Goal: Task Accomplishment & Management: Manage account settings

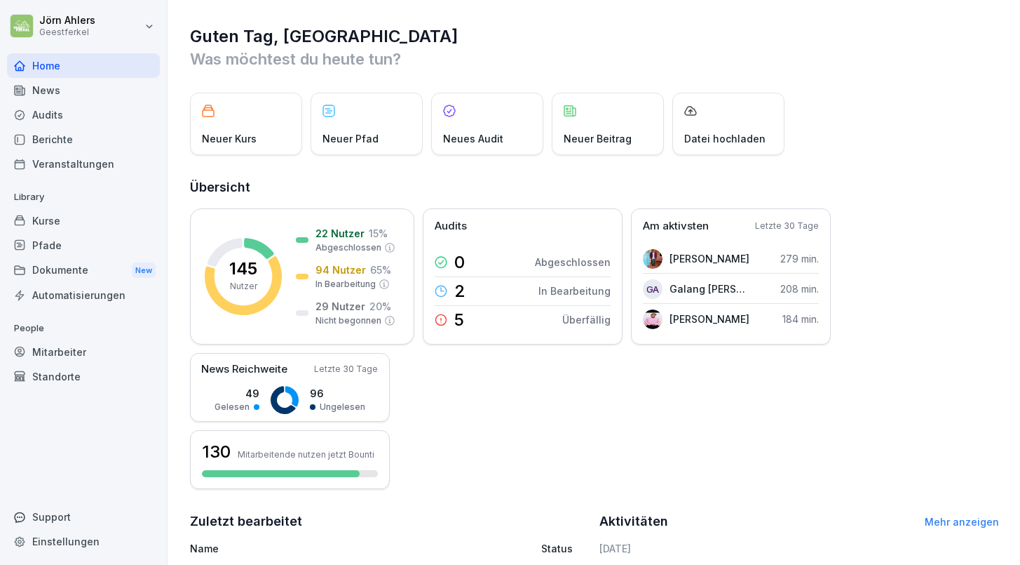
click at [32, 243] on div "Pfade" at bounding box center [83, 245] width 153 height 25
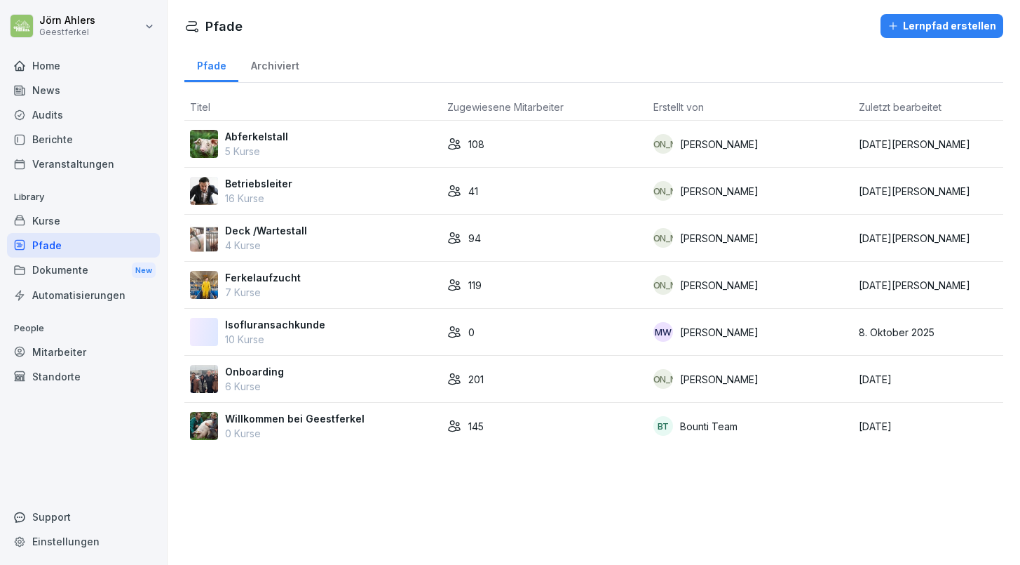
click at [234, 319] on p "Isofluransachkunde" at bounding box center [275, 324] width 100 height 15
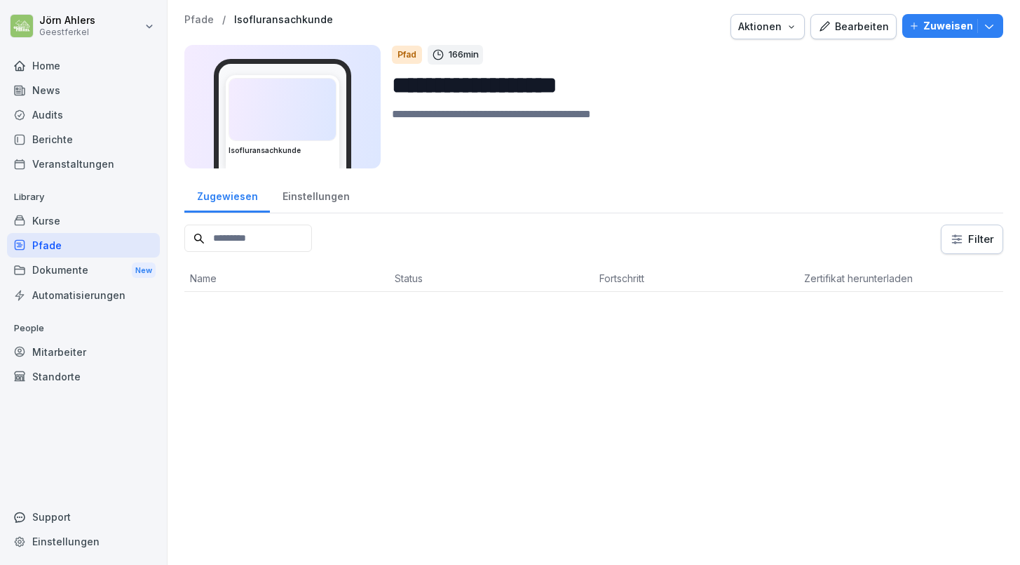
click at [857, 21] on div "Bearbeiten" at bounding box center [853, 26] width 71 height 15
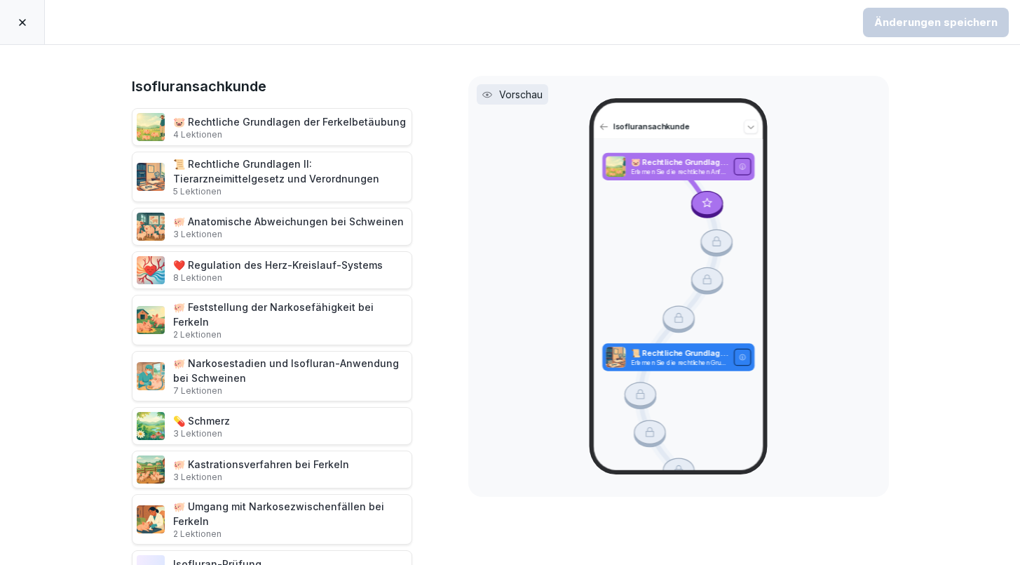
click at [252, 226] on div "🐖 Anatomische Abweichungen bei Schweinen 3 Lektionen" at bounding box center [288, 227] width 231 height 26
click at [116, 222] on icon at bounding box center [116, 226] width 11 height 11
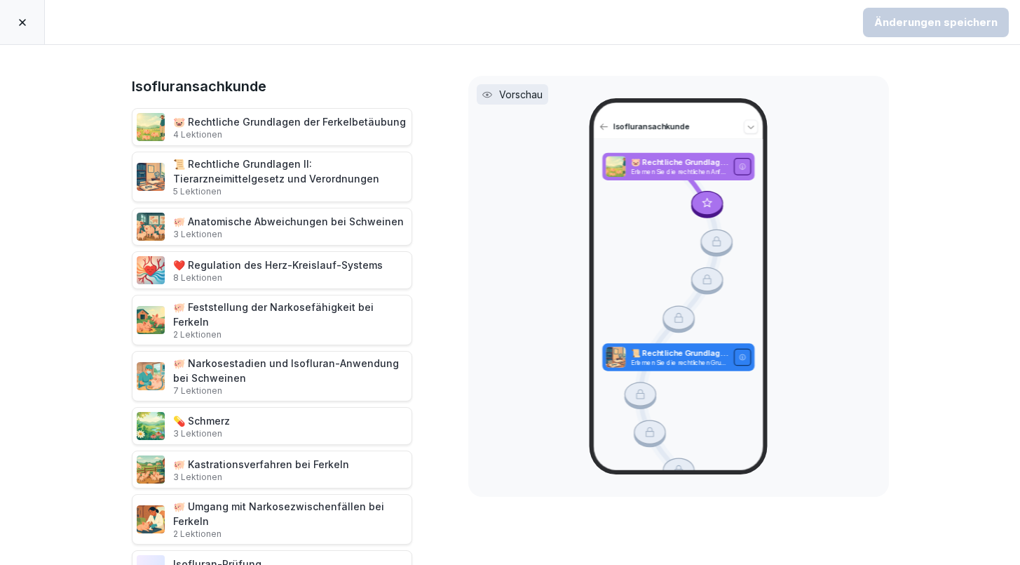
click at [319, 229] on p "3 Lektionen" at bounding box center [288, 234] width 231 height 11
click at [490, 95] on icon at bounding box center [487, 95] width 10 height 10
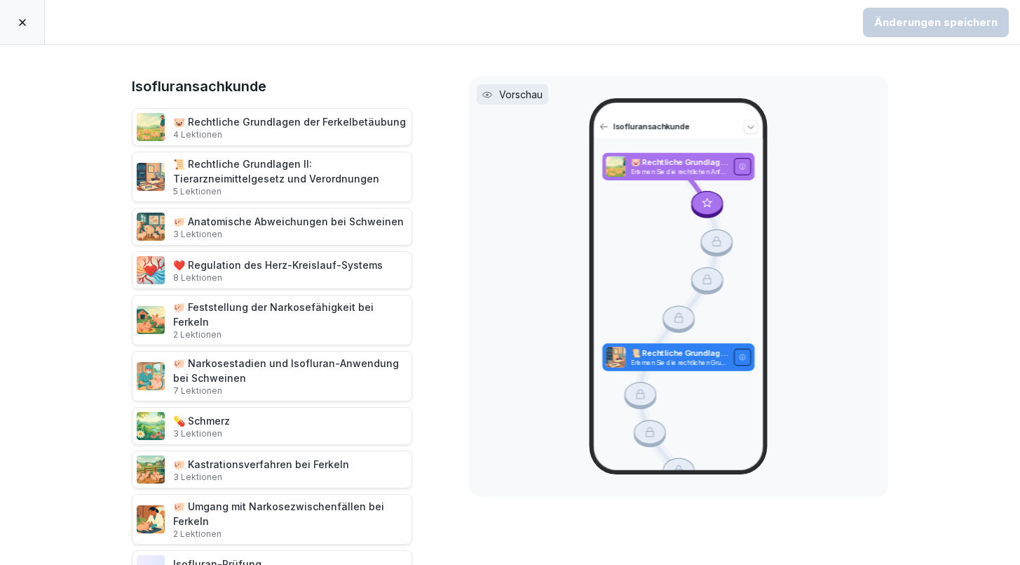
click at [216, 128] on div "🐷 Rechtliche Grundlagen der Ferkelbetäubung 4 Lektionen" at bounding box center [289, 127] width 233 height 26
click at [501, 93] on p "Vorschau" at bounding box center [520, 94] width 43 height 15
click at [27, 17] on icon at bounding box center [22, 22] width 11 height 11
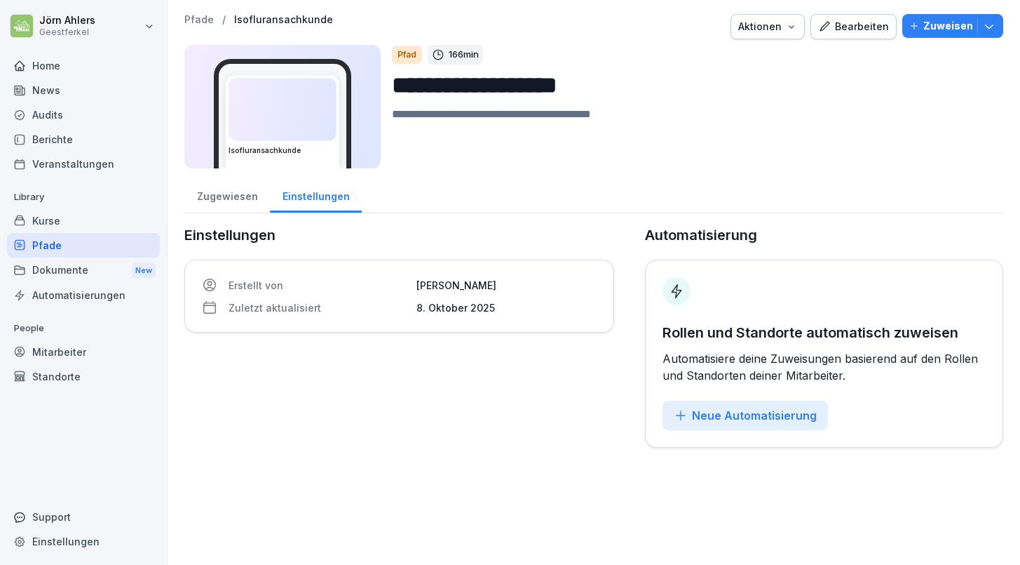
click at [53, 224] on div "Kurse" at bounding box center [83, 220] width 153 height 25
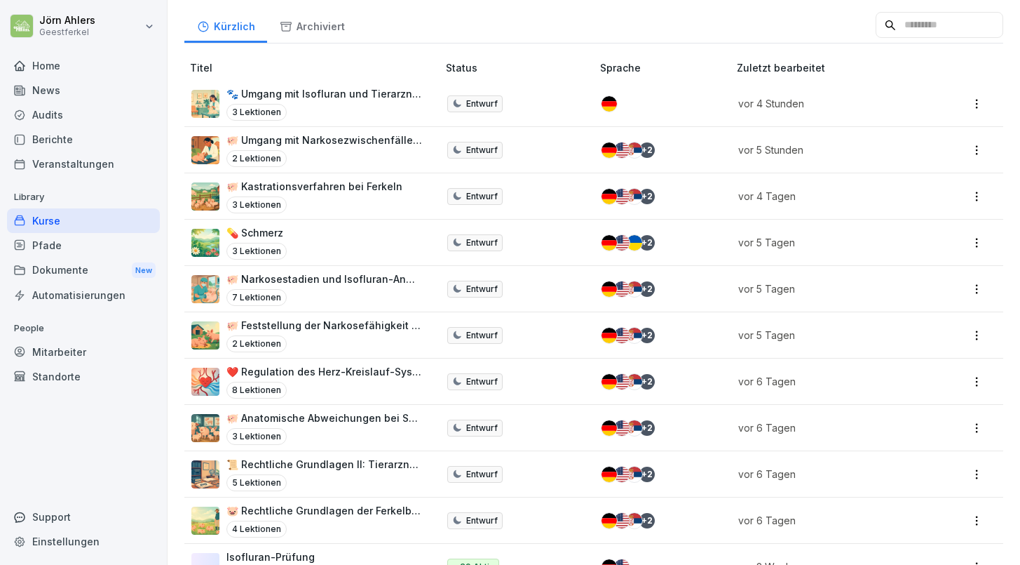
scroll to position [187, 0]
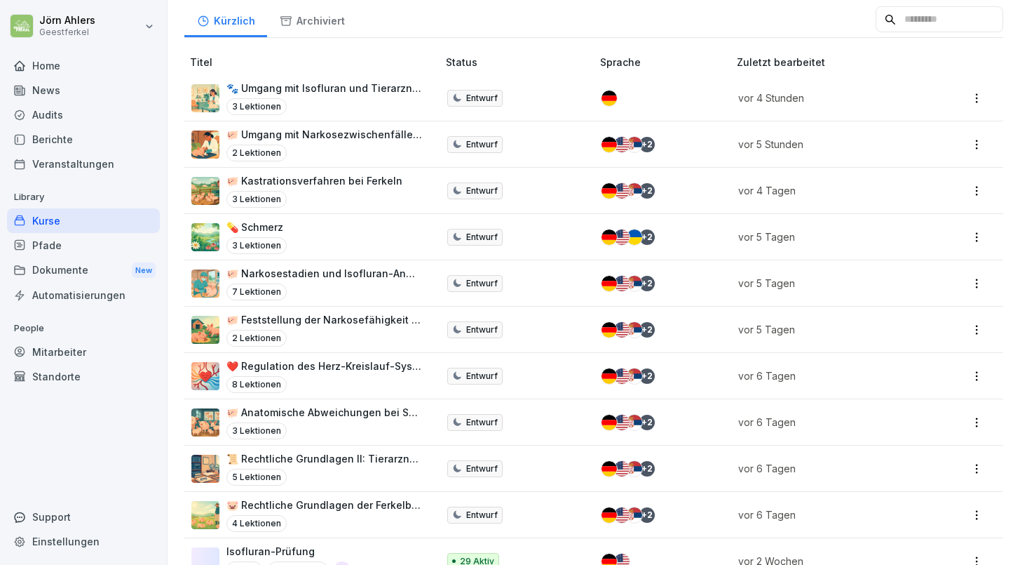
click at [351, 410] on p "🐖 Anatomische Abweichungen bei Schweinen" at bounding box center [325, 412] width 197 height 15
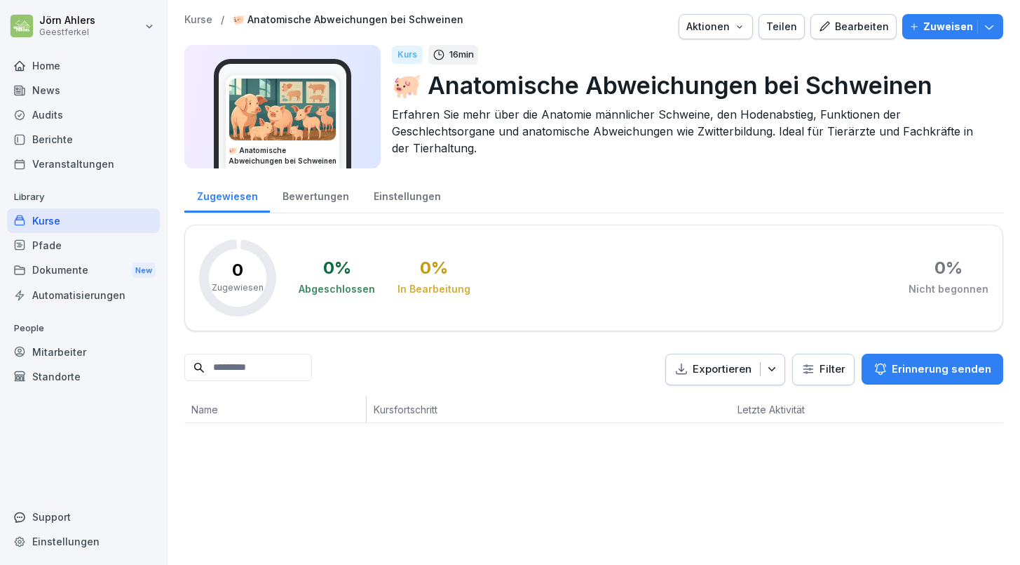
click at [861, 29] on div "Bearbeiten" at bounding box center [853, 26] width 71 height 15
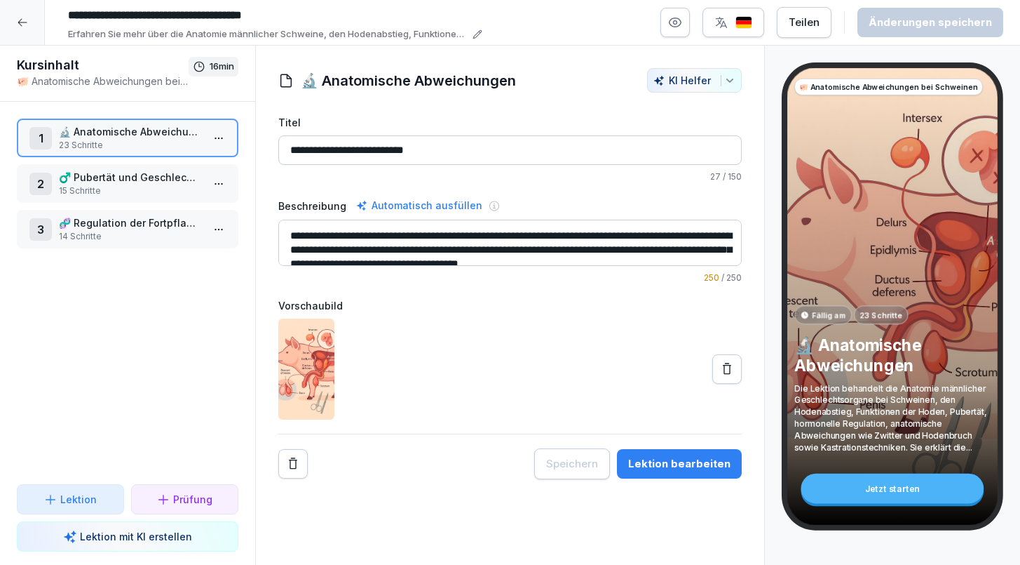
click at [684, 464] on div "Lektion bearbeiten" at bounding box center [679, 463] width 102 height 15
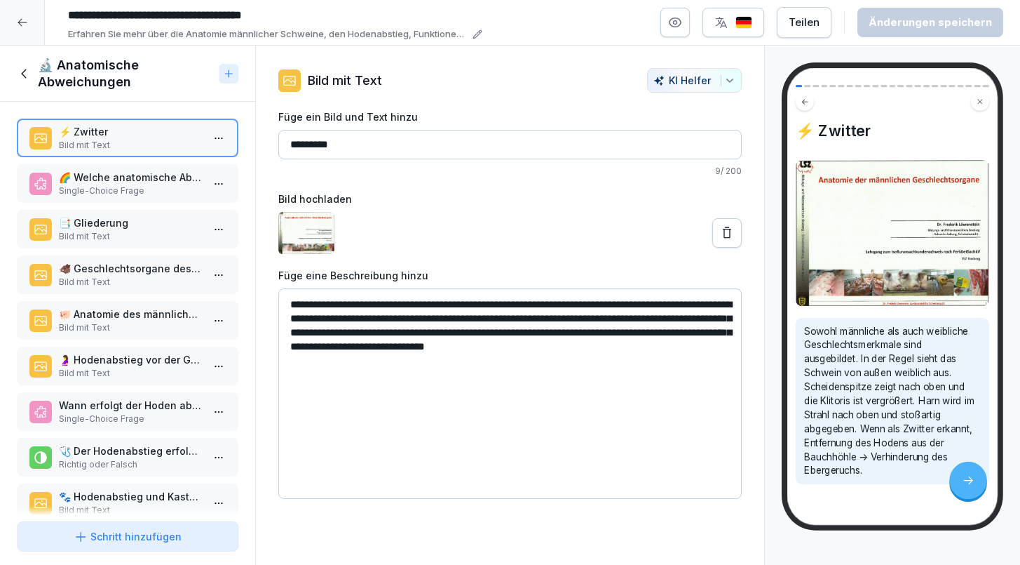
click at [127, 168] on div "🌈 Welche anatomische Abweichung wird als 'Zwitter' bezeichnet? Single-Choice Fr…" at bounding box center [128, 183] width 222 height 39
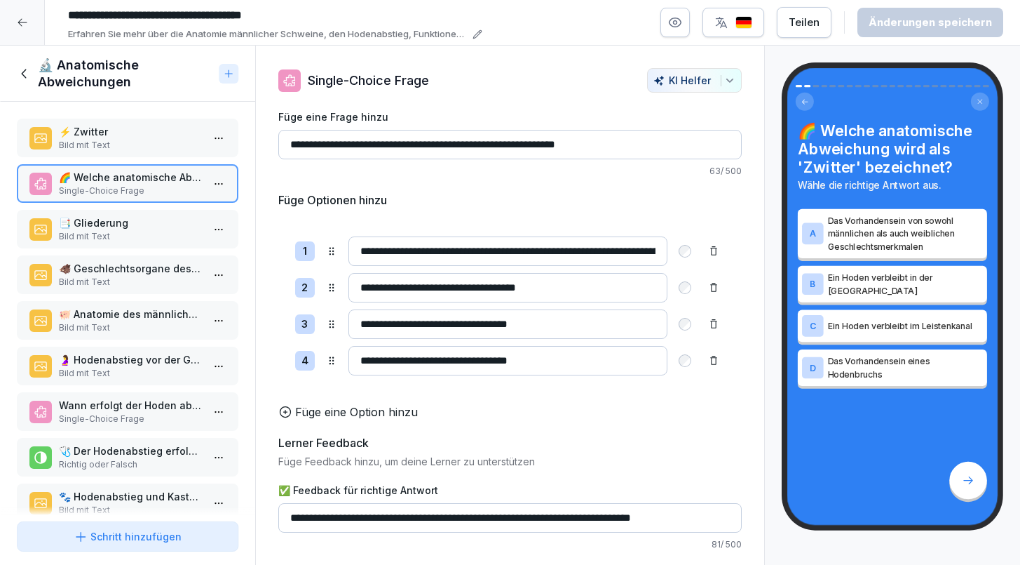
click at [121, 224] on p "📑 Gliederung" at bounding box center [130, 222] width 143 height 15
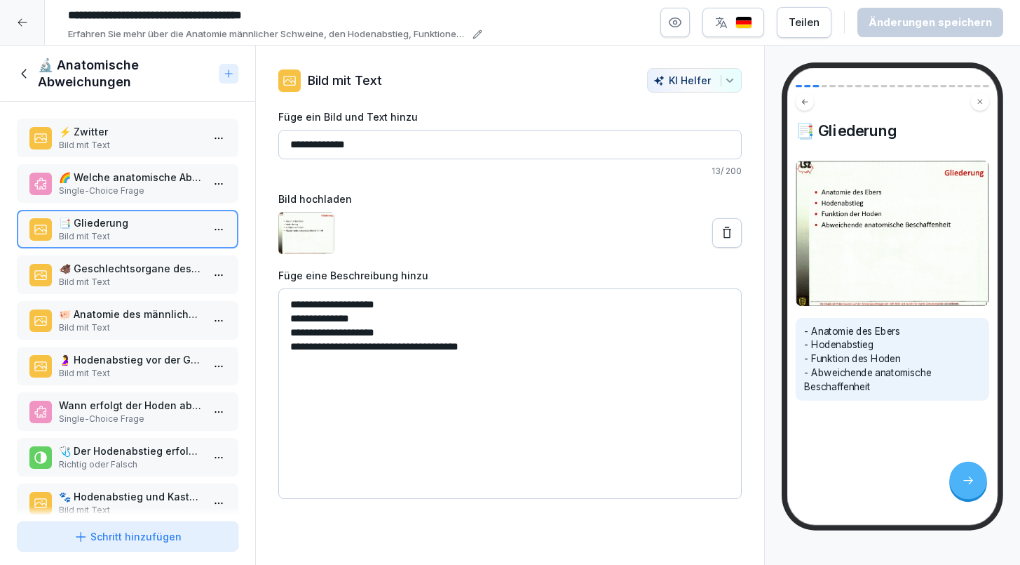
click at [119, 268] on p "🐗 Geschlechtsorgane des Ebers" at bounding box center [130, 268] width 143 height 15
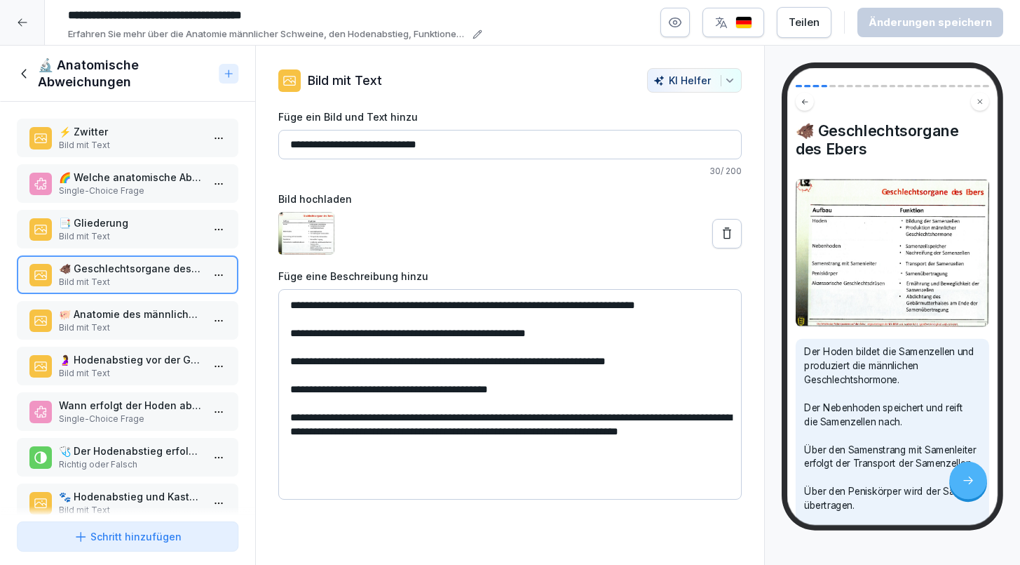
click at [119, 290] on div "🐗 Geschlechtsorgane des Ebers Bild mit Text" at bounding box center [128, 274] width 222 height 39
click at [119, 310] on p "🐖 Anatomie des männlichen Schweins" at bounding box center [130, 313] width 143 height 15
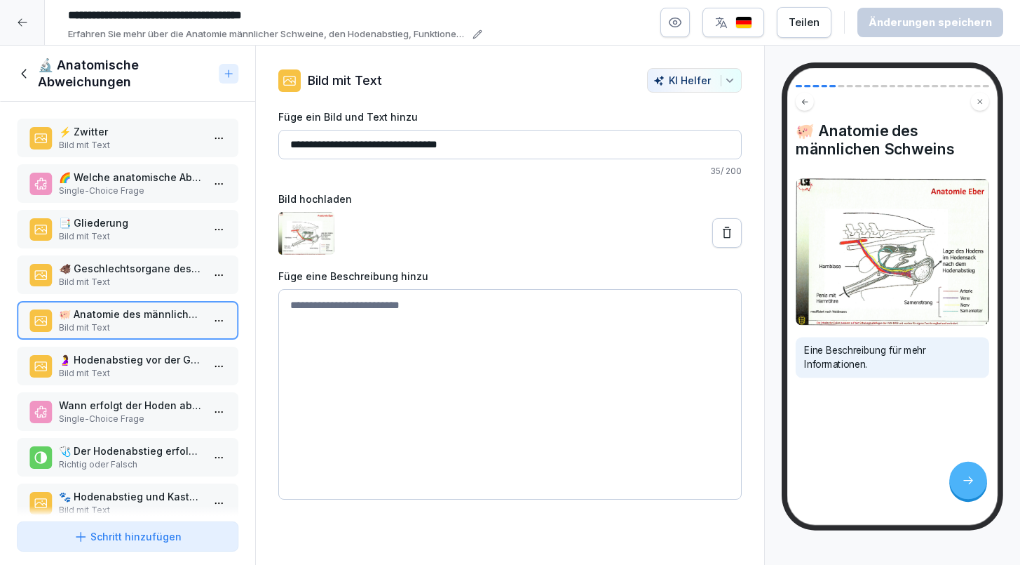
click at [124, 346] on div "⚡ Zwitter Bild mit Text 🌈 Welche anatomische Abweichung wird als 'Zwitter' beze…" at bounding box center [127, 309] width 255 height 414
click at [122, 367] on p "Bild mit Text" at bounding box center [130, 373] width 143 height 13
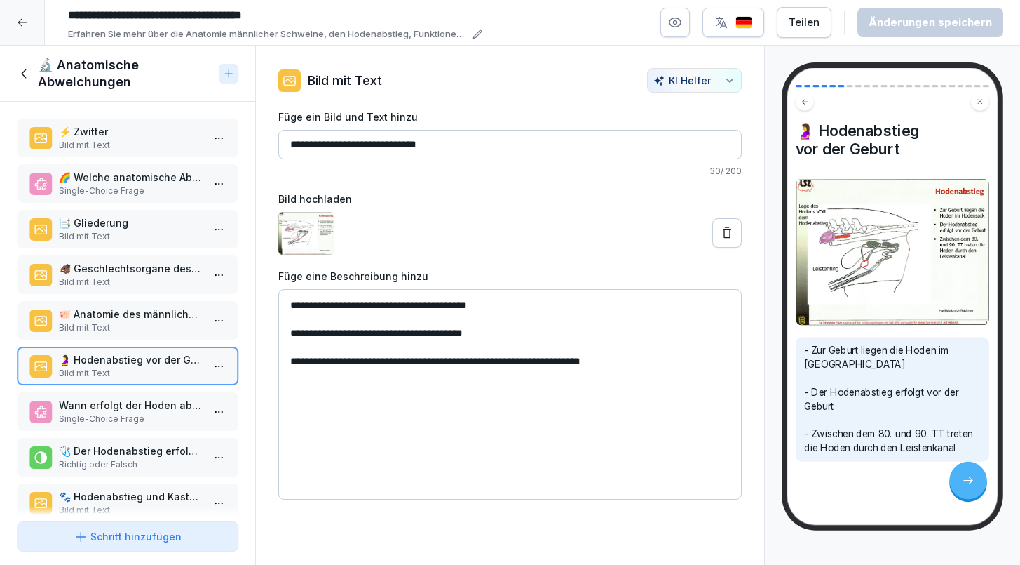
click at [121, 398] on p "Wann erfolgt der Hoden abstieg?" at bounding box center [130, 405] width 143 height 15
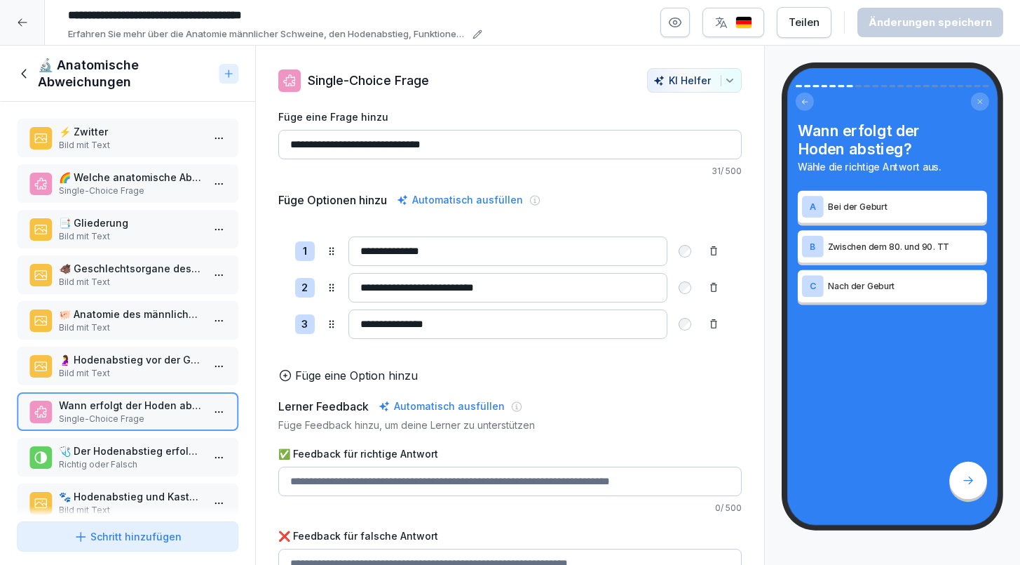
click at [124, 452] on p "🩺 Der Hodenabstieg erfolgt vor der Geburt durch den Leistenkanal." at bounding box center [130, 450] width 143 height 15
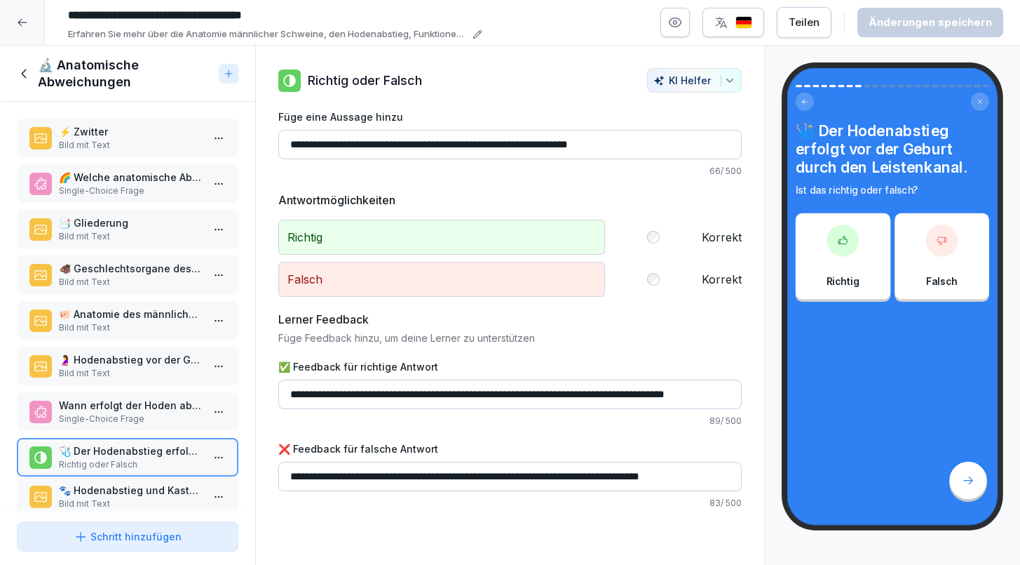
click at [121, 496] on p "🐾 Hodenabstieg und Kastration" at bounding box center [130, 489] width 143 height 15
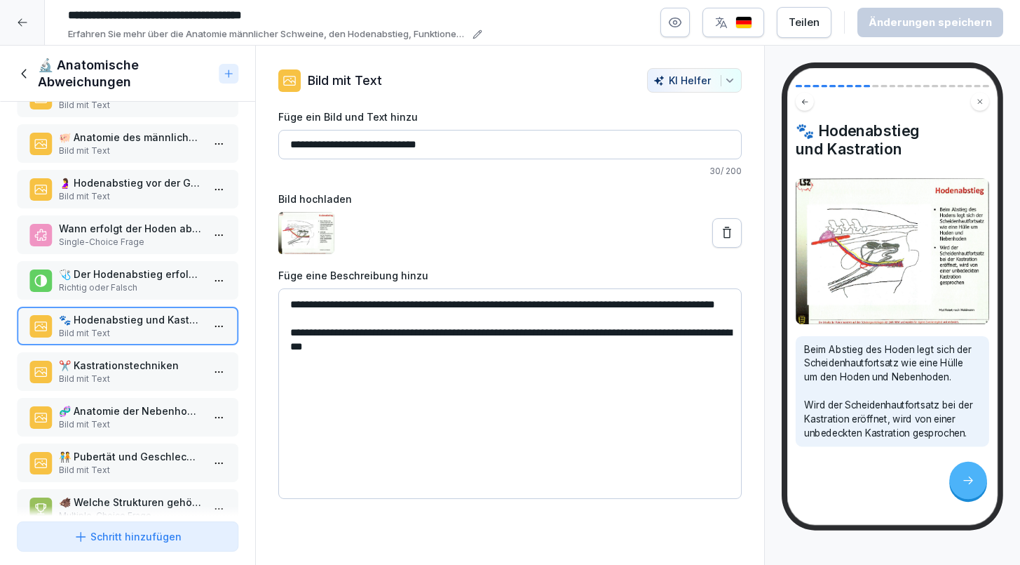
scroll to position [180, 0]
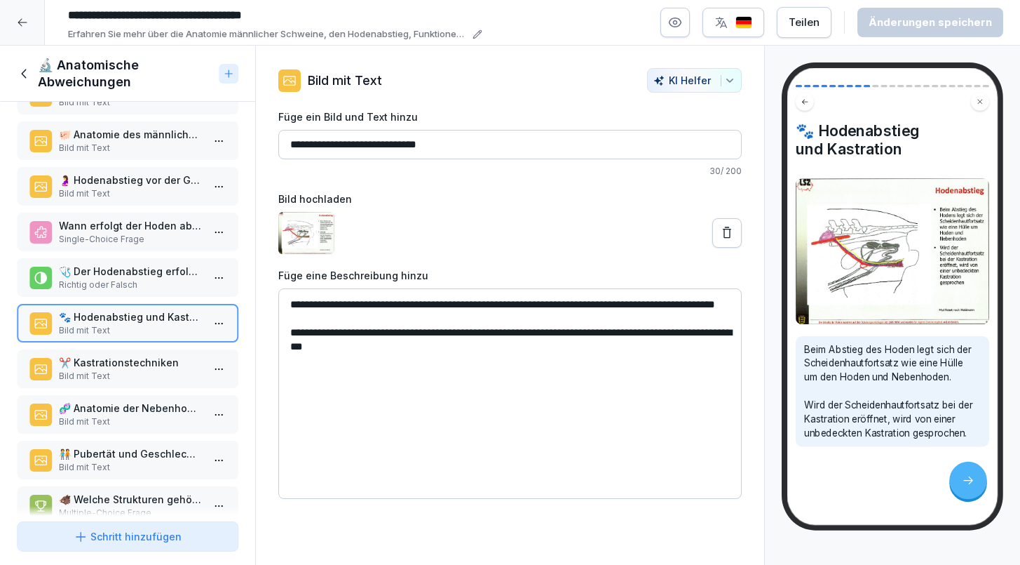
click at [140, 369] on p "✂️ Kastrationstechniken" at bounding box center [130, 362] width 143 height 15
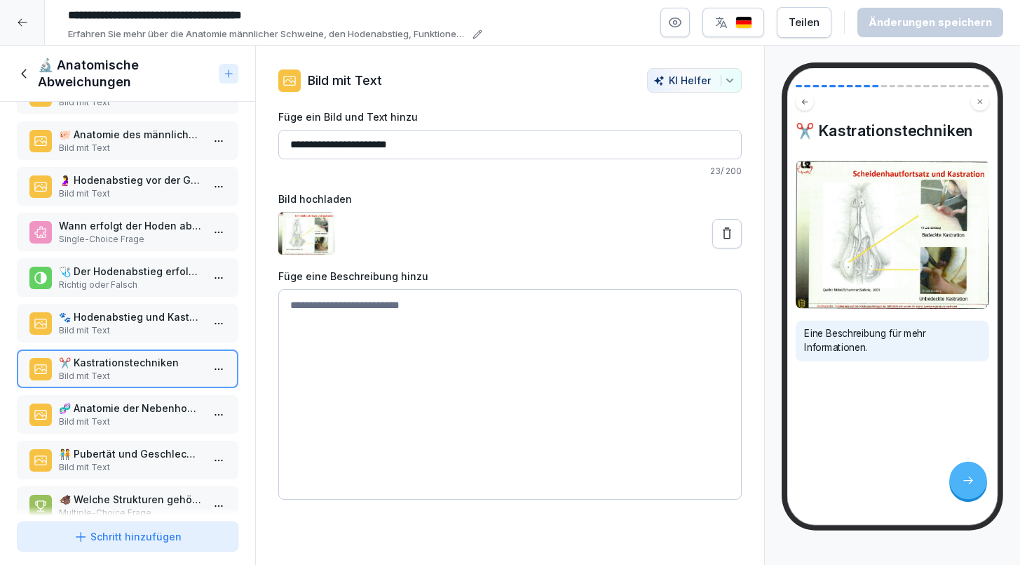
click at [137, 403] on p "🧬 Anatomie der Nebenhoden" at bounding box center [130, 407] width 143 height 15
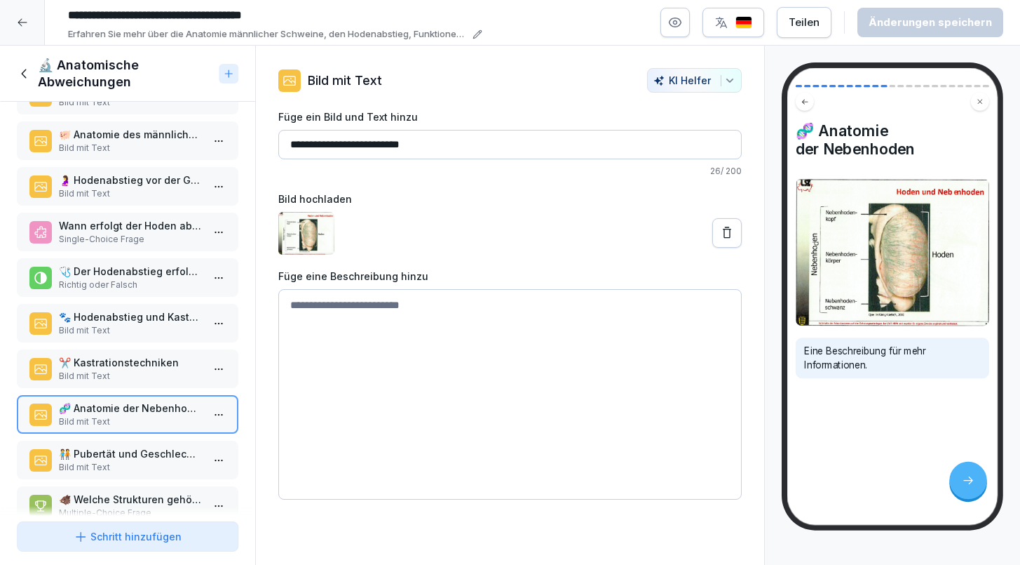
click at [137, 428] on div "🧬 Anatomie der Nebenhoden Bild mit Text" at bounding box center [128, 414] width 222 height 39
click at [126, 460] on p "🧑‍🤝‍🧑 Pubertät und Geschlechtsreife" at bounding box center [130, 453] width 143 height 15
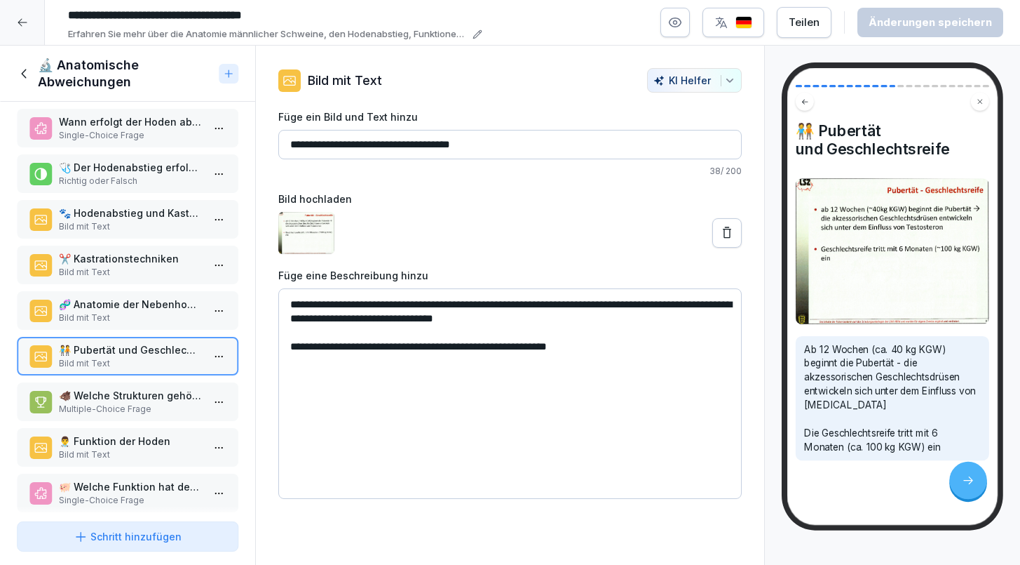
scroll to position [287, 0]
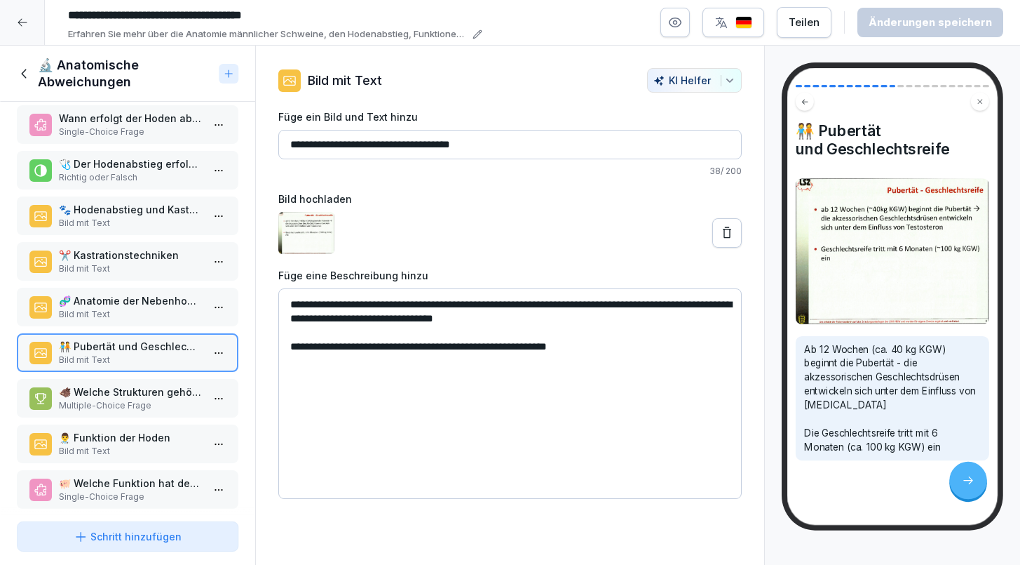
click at [134, 393] on p "🐗 Welche Strukturen gehören zu den männlichen Geschlechtsorganen des Ebers?" at bounding box center [130, 391] width 143 height 15
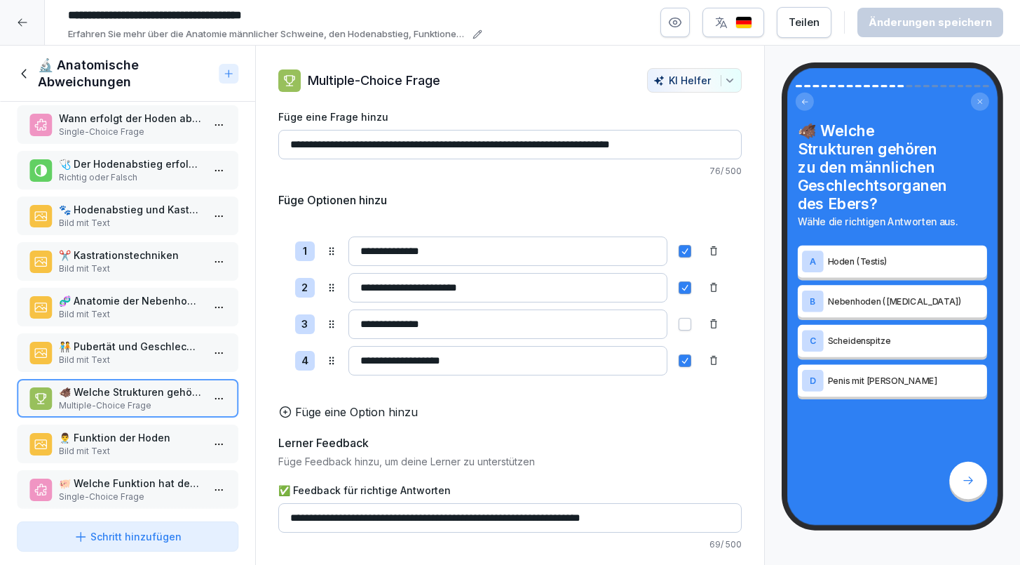
click at [117, 435] on p "👨‍⚕️ Funktion der Hoden" at bounding box center [130, 437] width 143 height 15
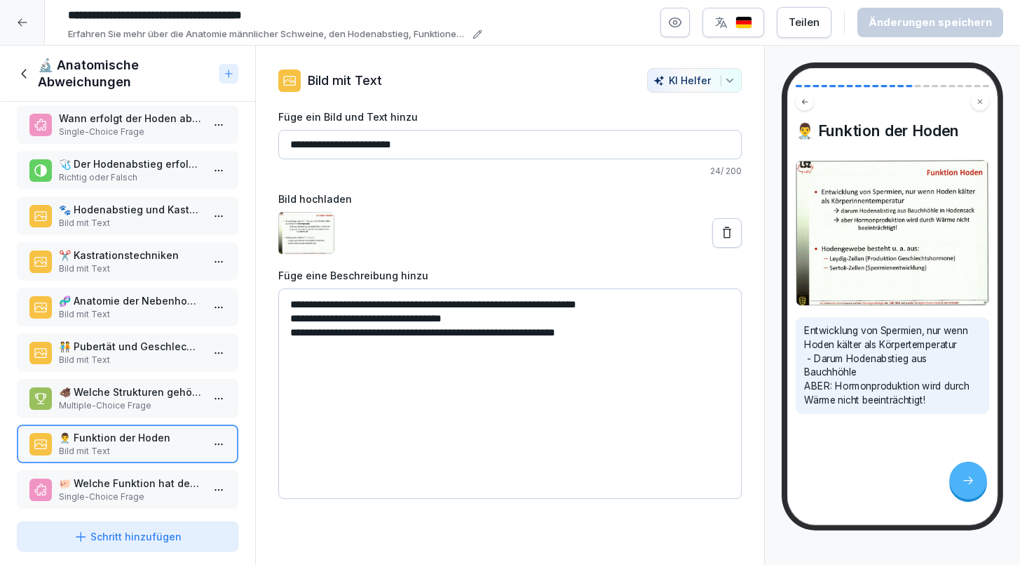
click at [121, 450] on p "Bild mit Text" at bounding box center [130, 451] width 143 height 13
click at [121, 479] on p "🐖 Welche Funktion hat der Hoden (Testis) beim Eber?" at bounding box center [130, 482] width 143 height 15
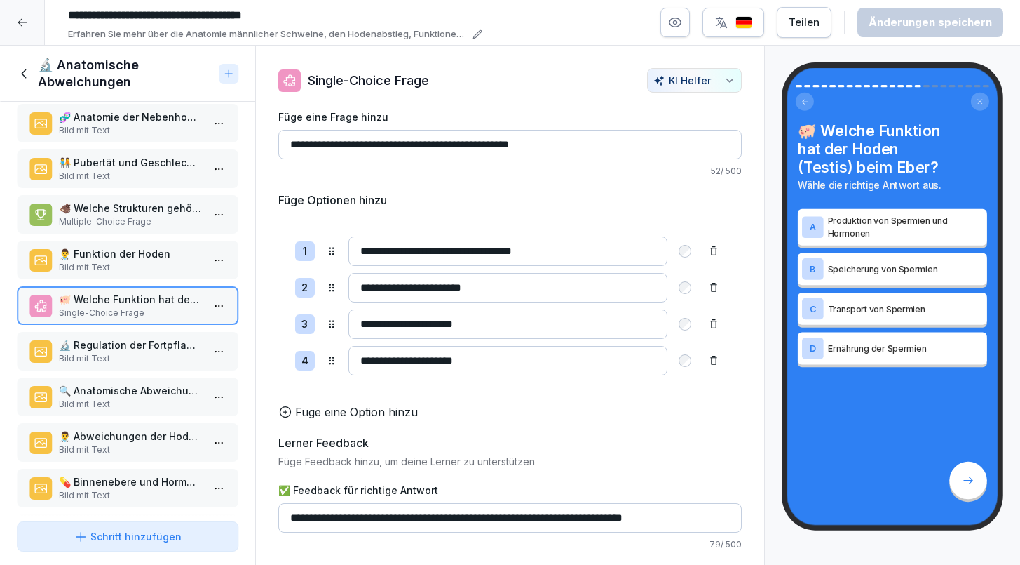
scroll to position [480, 0]
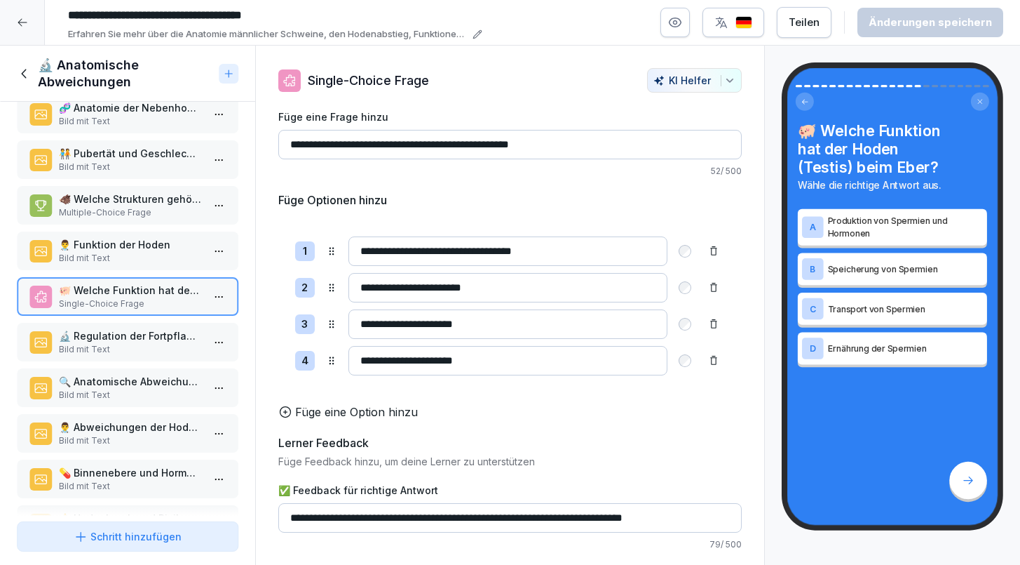
click at [121, 479] on p "💊 Binnenebere und Hormonproduktion" at bounding box center [130, 472] width 143 height 15
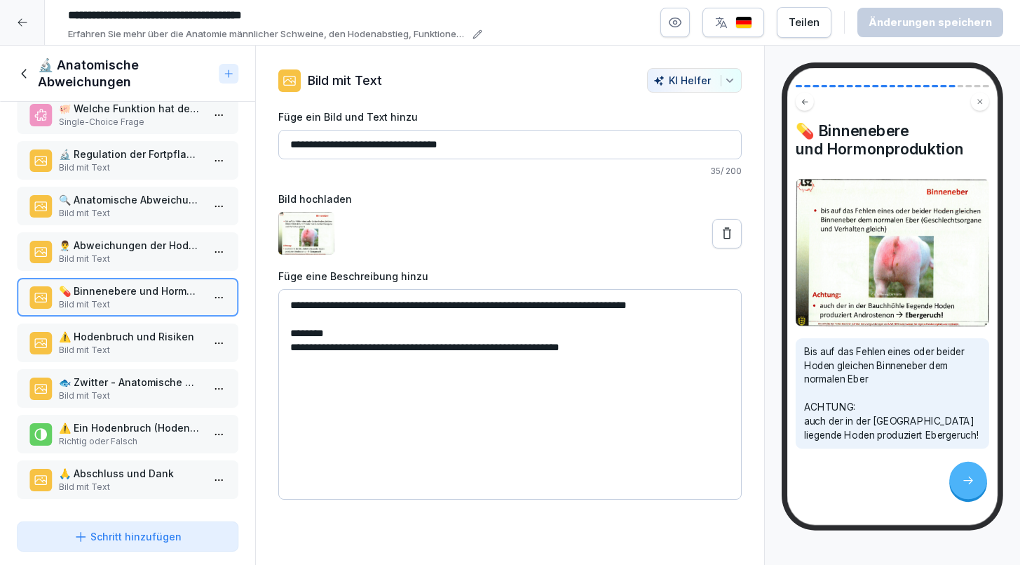
scroll to position [661, 0]
click at [122, 384] on p "🐟 Zwitter - Anatomische Merkmale" at bounding box center [130, 381] width 143 height 15
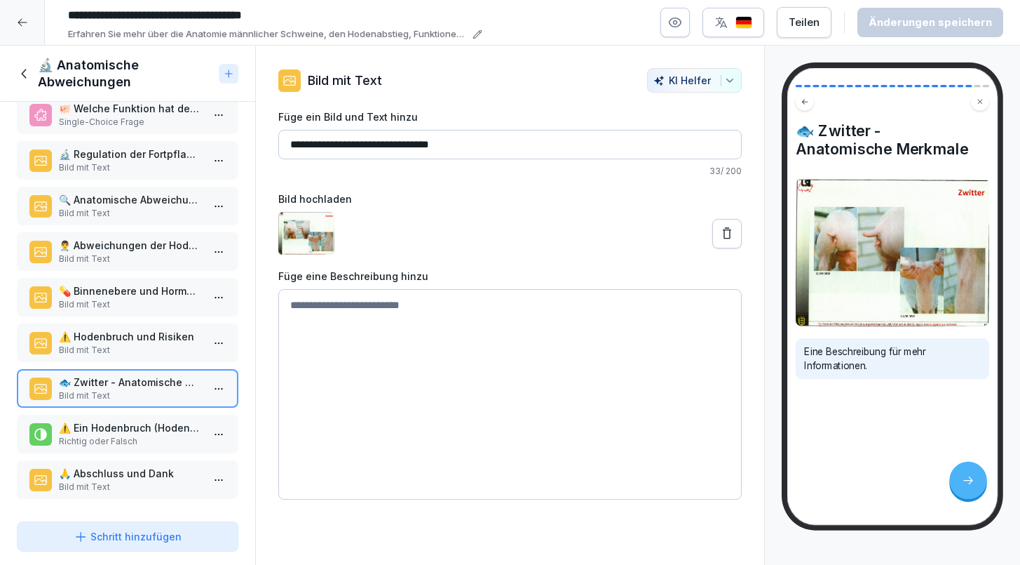
click at [126, 421] on p "⚠️ Ein Hodenbruch (Hodenhernie) kann dazu führen, dass Darmschlingen in den Hod…" at bounding box center [130, 427] width 143 height 15
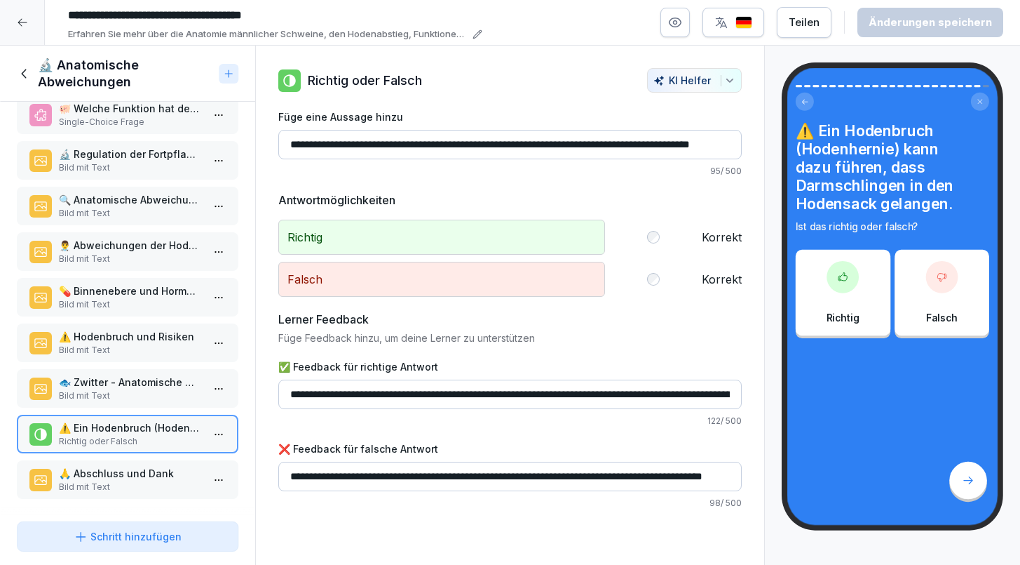
click at [122, 462] on div "🙏 Abschluss und Dank Bild mit Text" at bounding box center [128, 479] width 222 height 39
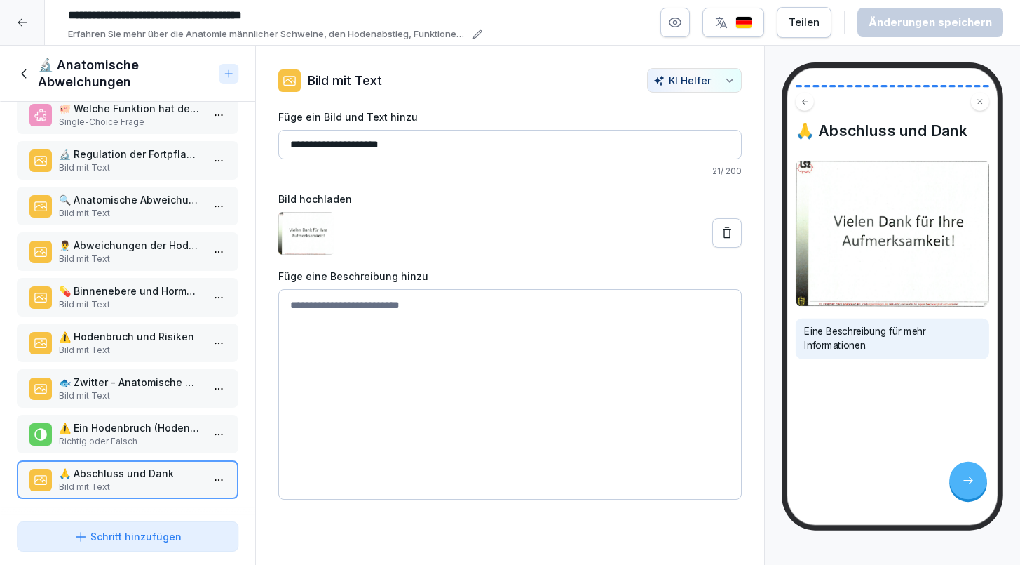
click at [123, 298] on p "Bild mit Text" at bounding box center [130, 304] width 143 height 13
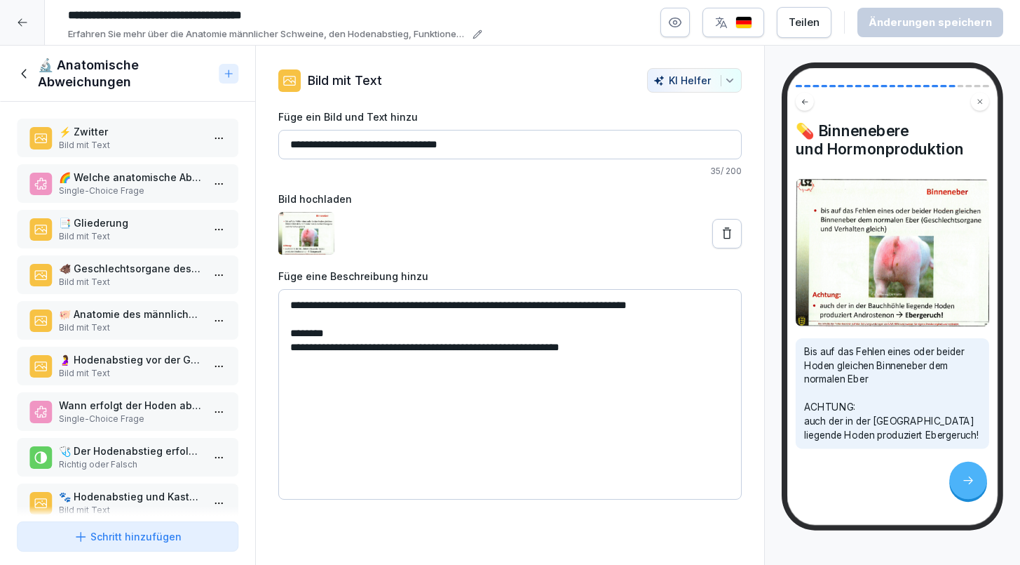
click at [27, 71] on icon at bounding box center [24, 73] width 15 height 15
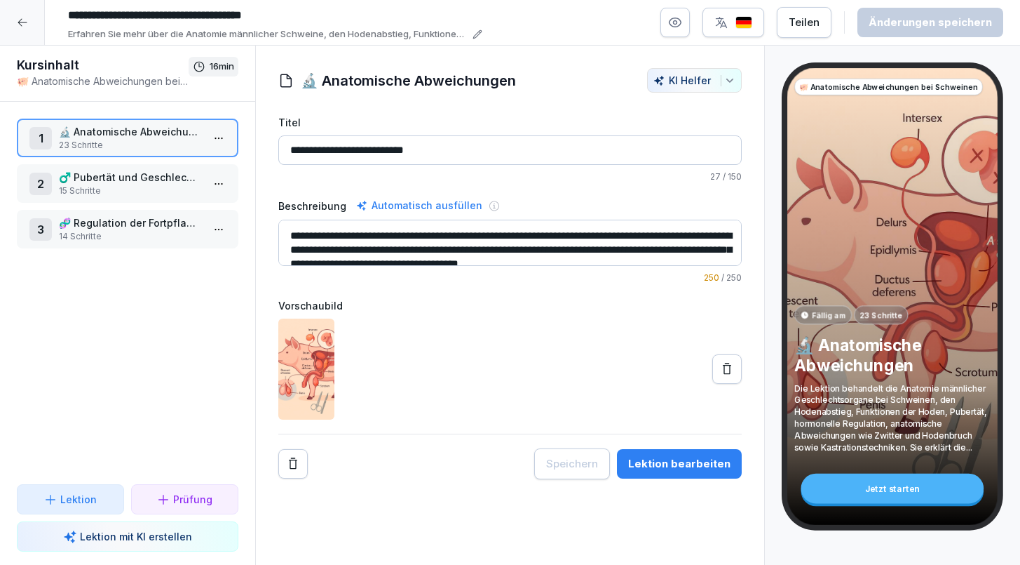
click at [25, 22] on icon at bounding box center [22, 22] width 11 height 11
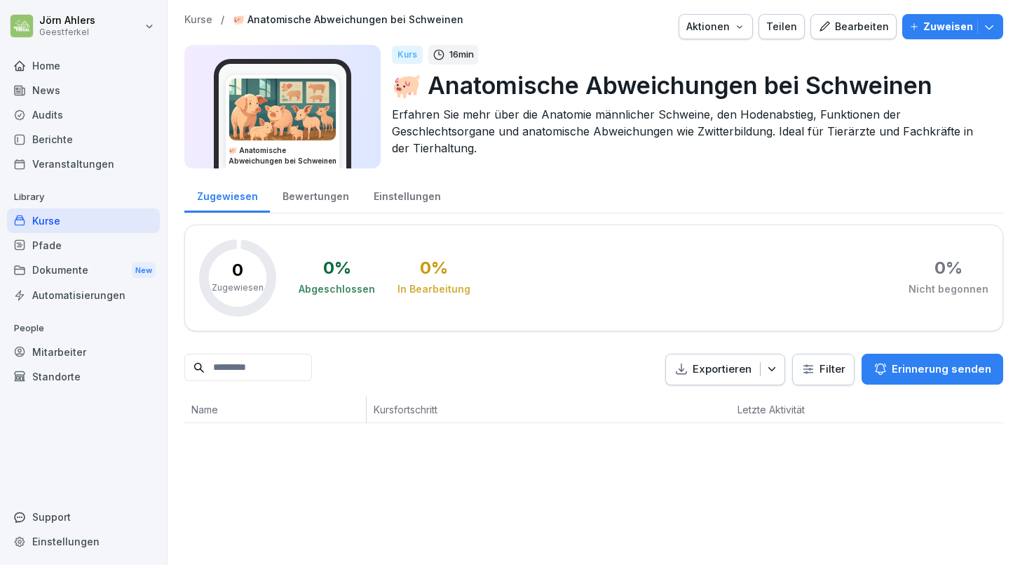
click at [53, 219] on div "Kurse" at bounding box center [83, 220] width 153 height 25
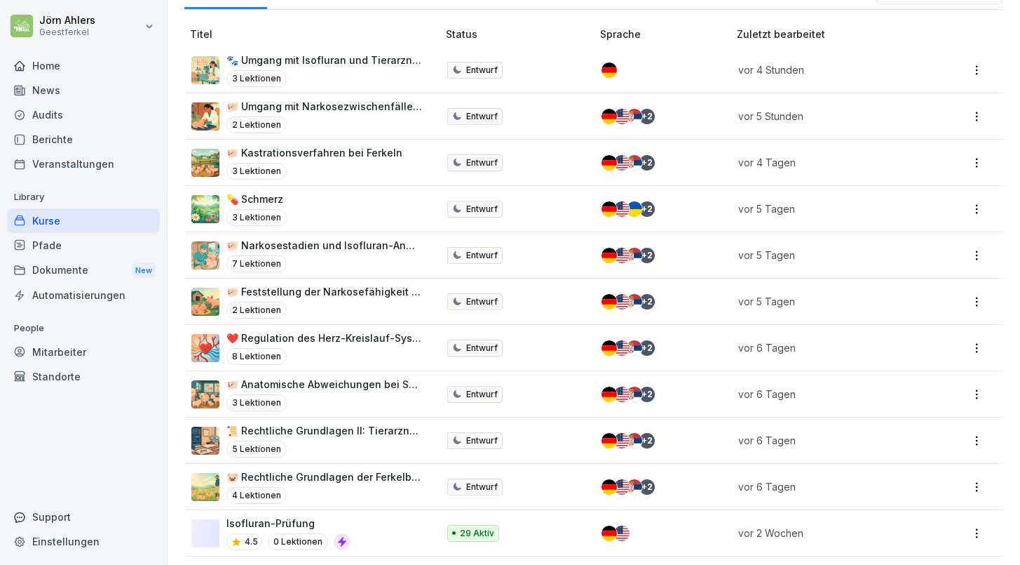
scroll to position [217, 0]
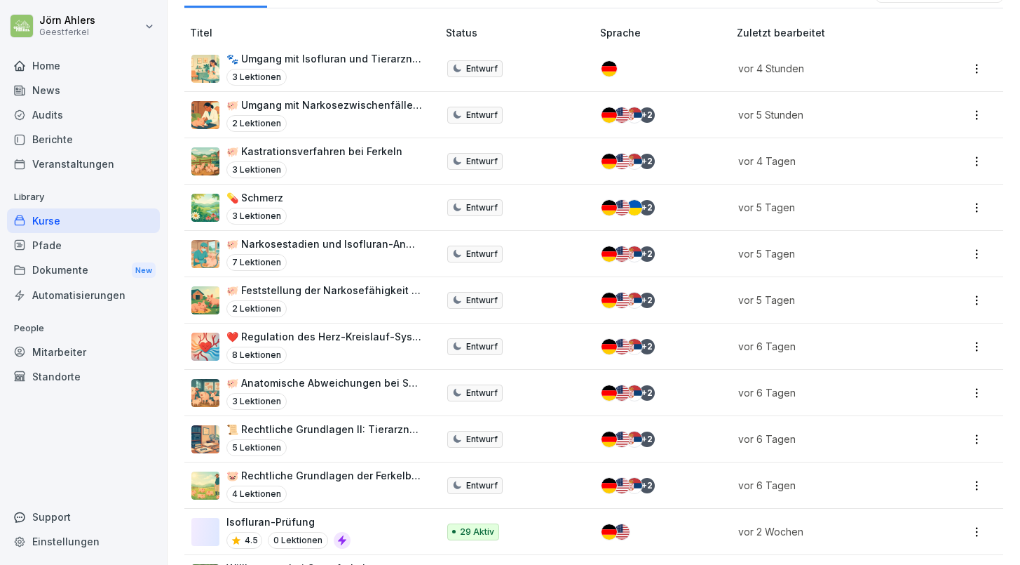
click at [316, 147] on p "🐖 Kastrationsverfahren bei Ferkeln" at bounding box center [315, 151] width 176 height 15
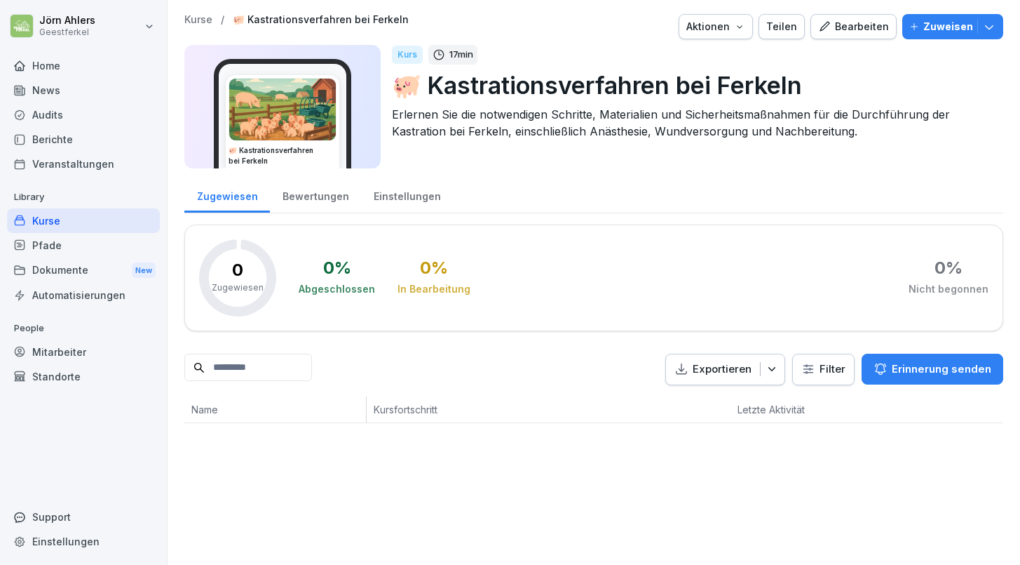
click at [860, 30] on div "Bearbeiten" at bounding box center [853, 26] width 71 height 15
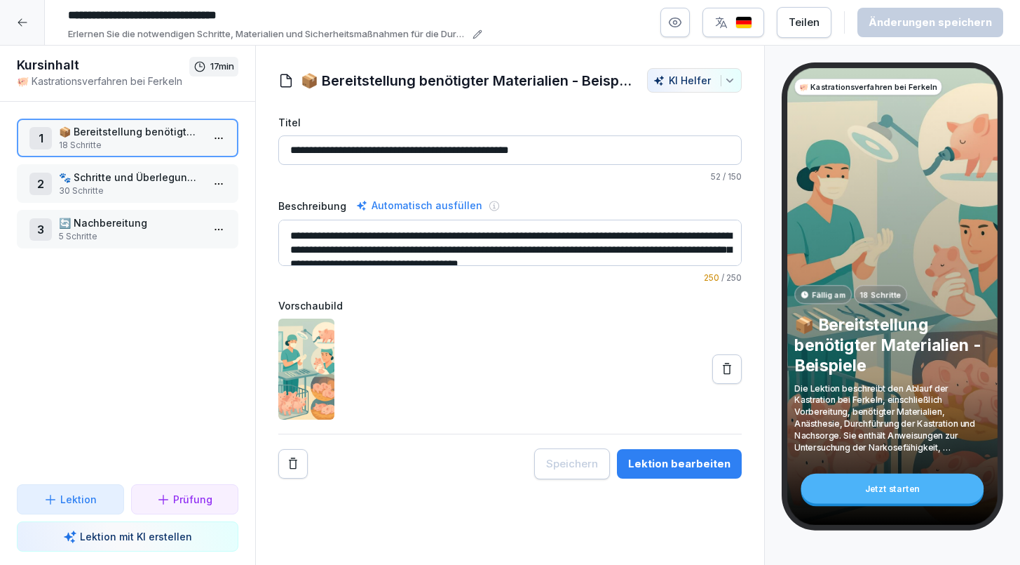
click at [654, 454] on button "Lektion bearbeiten" at bounding box center [679, 463] width 125 height 29
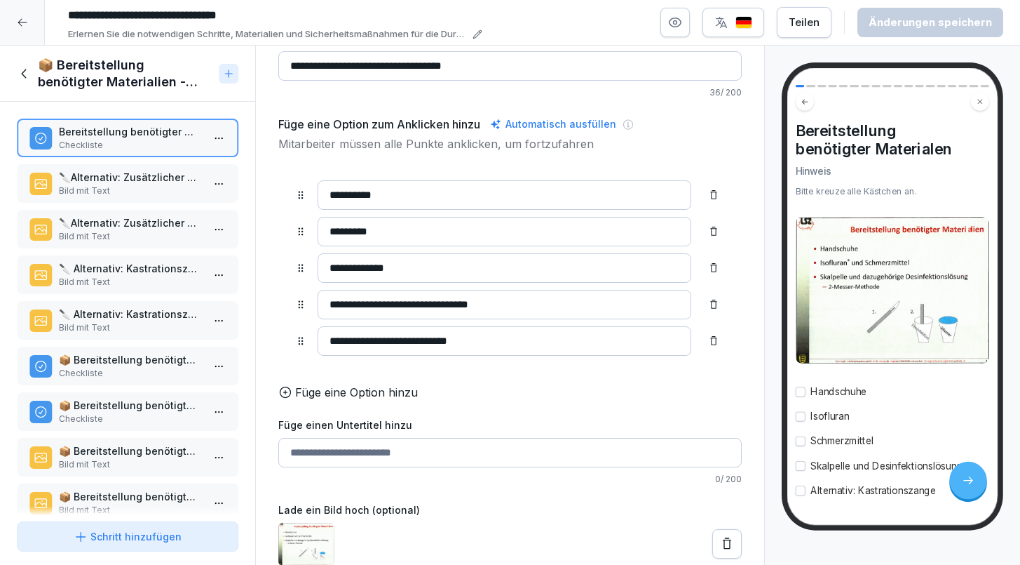
scroll to position [76, 0]
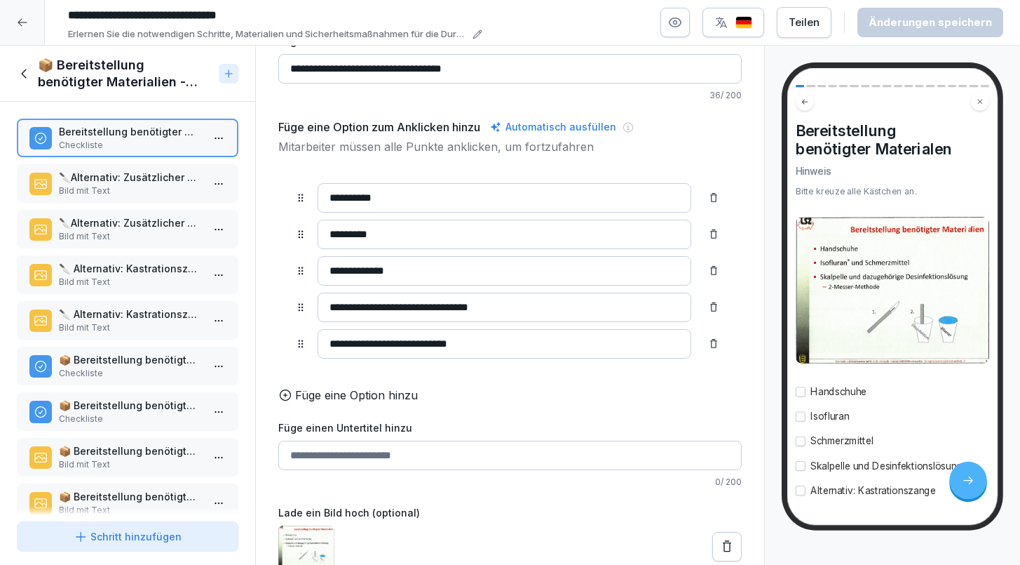
click at [148, 184] on p "Bild mit Text" at bounding box center [130, 190] width 143 height 13
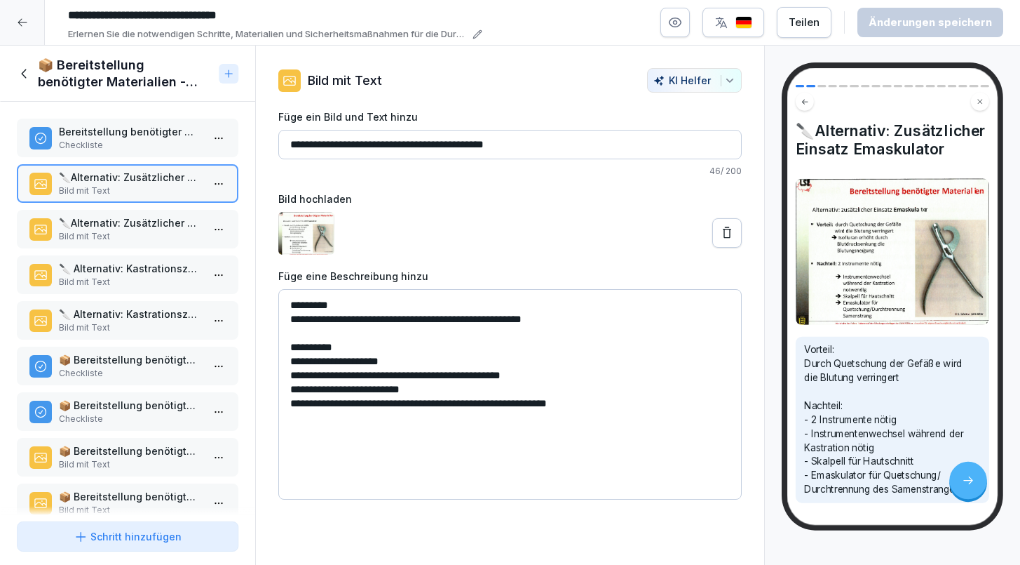
click at [136, 227] on p "🔪Alternativ: Zusätzlicher Einsatz Emaskulator" at bounding box center [130, 222] width 143 height 15
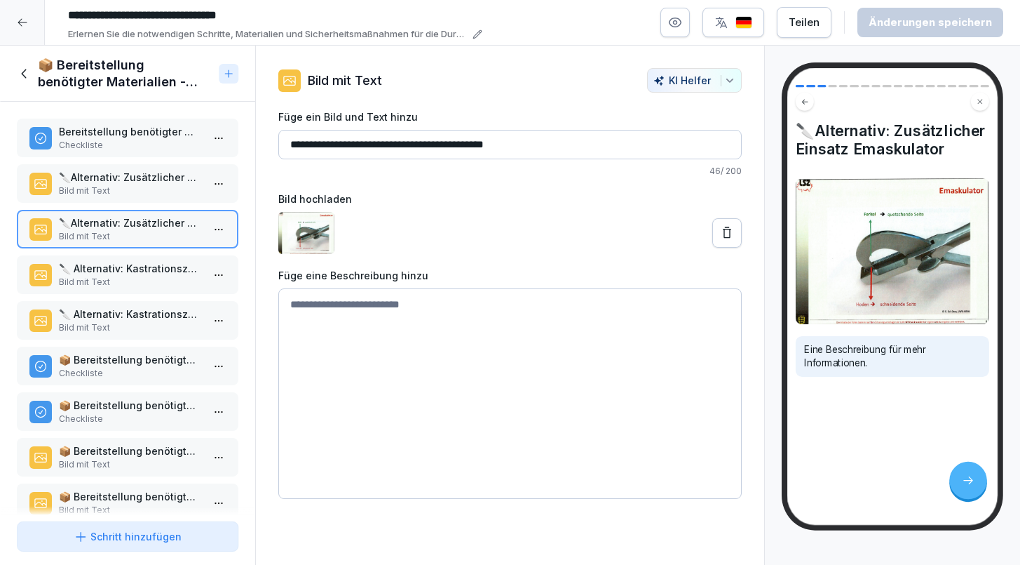
click at [132, 257] on div "🔪 Alternativ: Kastrationszange Bild mit Text" at bounding box center [128, 274] width 222 height 39
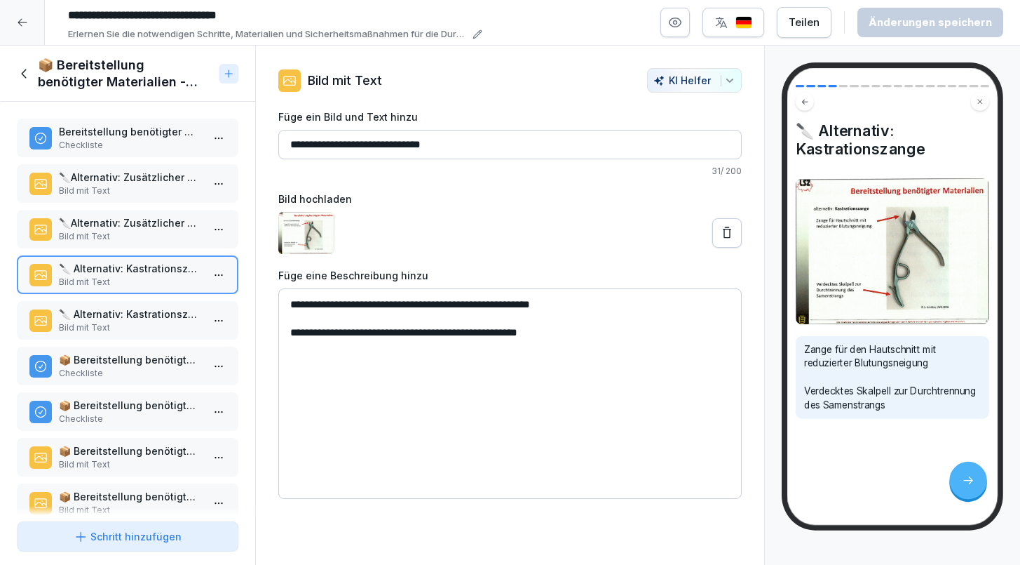
click at [134, 283] on p "Bild mit Text" at bounding box center [130, 282] width 143 height 13
click at [132, 304] on div "🔪 Alternativ: Kastrationszange Bild mit Text" at bounding box center [128, 320] width 222 height 39
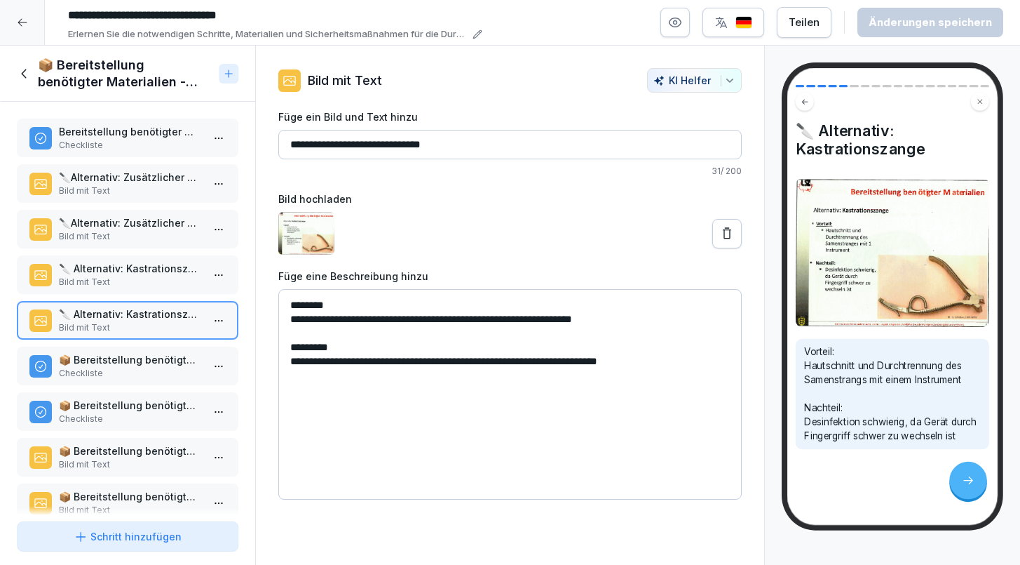
click at [128, 333] on p "Bild mit Text" at bounding box center [130, 327] width 143 height 13
click at [124, 350] on div "📦 Bereitstellung benötigter Materialien - Beispiele Checkliste" at bounding box center [128, 365] width 222 height 39
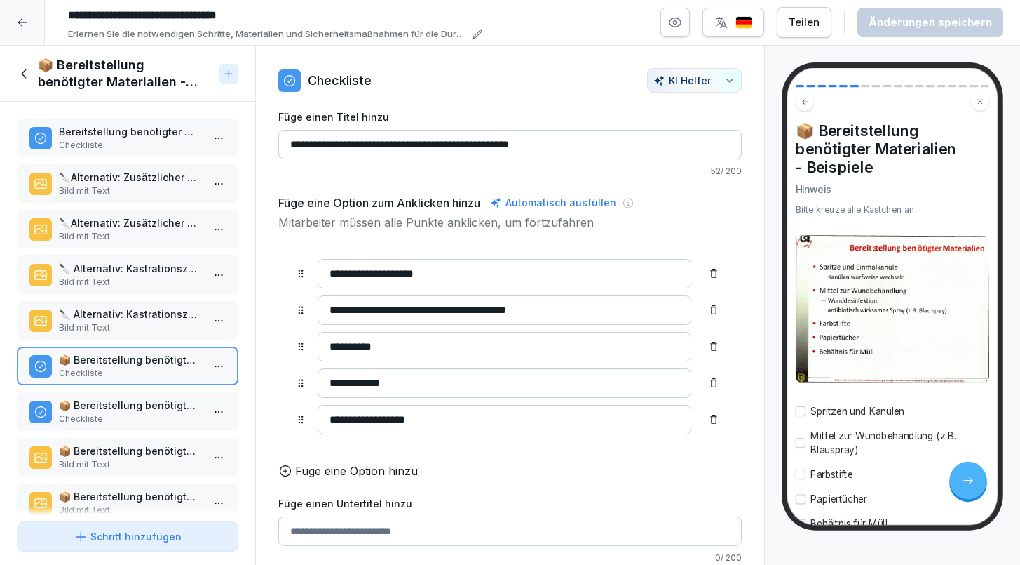
click at [123, 374] on p "Checkliste" at bounding box center [130, 373] width 143 height 13
click at [123, 400] on p "📦 Bereitstellung benötigter Materialien - Beispiele" at bounding box center [130, 405] width 143 height 15
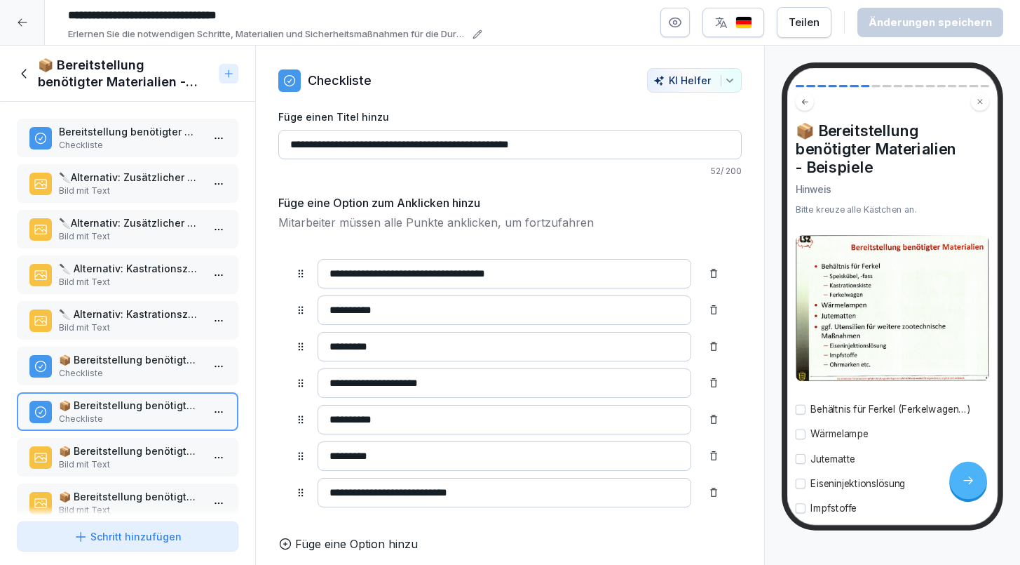
click at [127, 426] on div "📦 Bereitstellung benötigter Materialien - Beispiele Checkliste" at bounding box center [128, 411] width 222 height 39
click at [127, 452] on p "📦 Bereitstellung benötigter Materialien - Beispiele" at bounding box center [130, 450] width 143 height 15
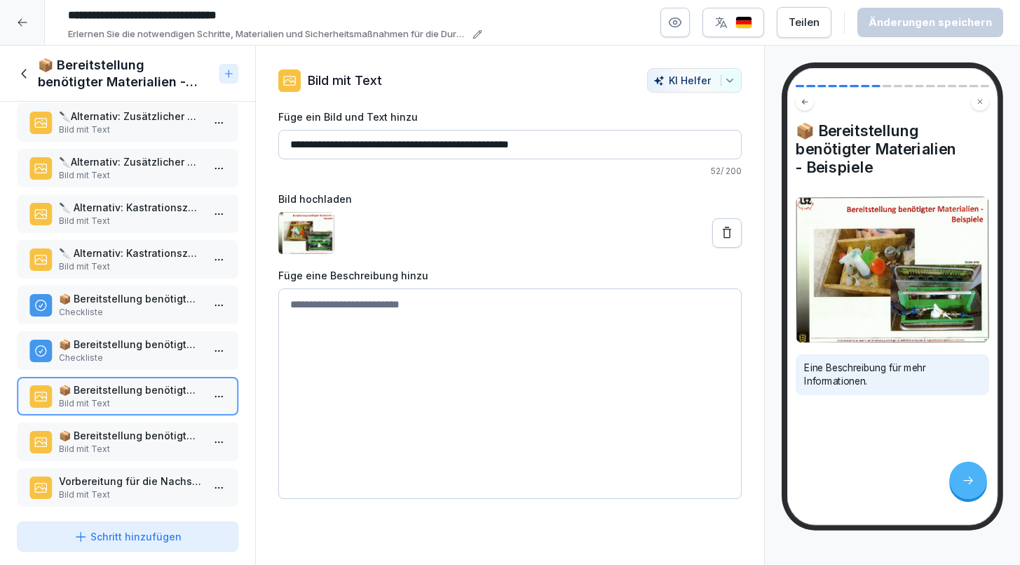
scroll to position [68, 0]
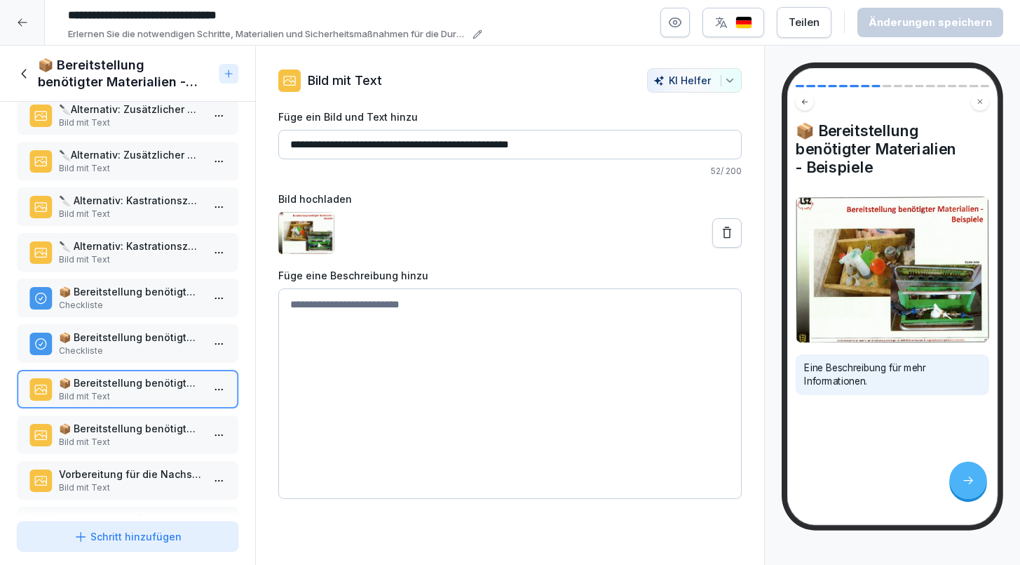
click at [133, 431] on p "📦 Bereitstellung benötigter Materialien - Beispiele" at bounding box center [130, 428] width 143 height 15
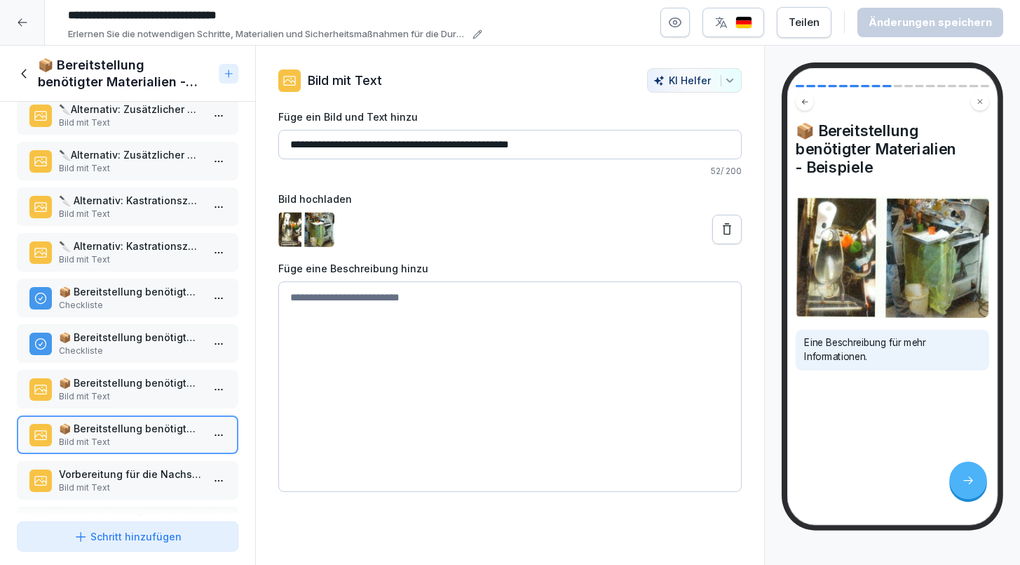
click at [133, 431] on p "📦 Bereitstellung benötigter Materialien - Beispiele" at bounding box center [130, 428] width 143 height 15
click at [131, 467] on p "Vorbereitung für die Nachschlafphase der Ferkel" at bounding box center [130, 473] width 143 height 15
